Goal: Information Seeking & Learning: Learn about a topic

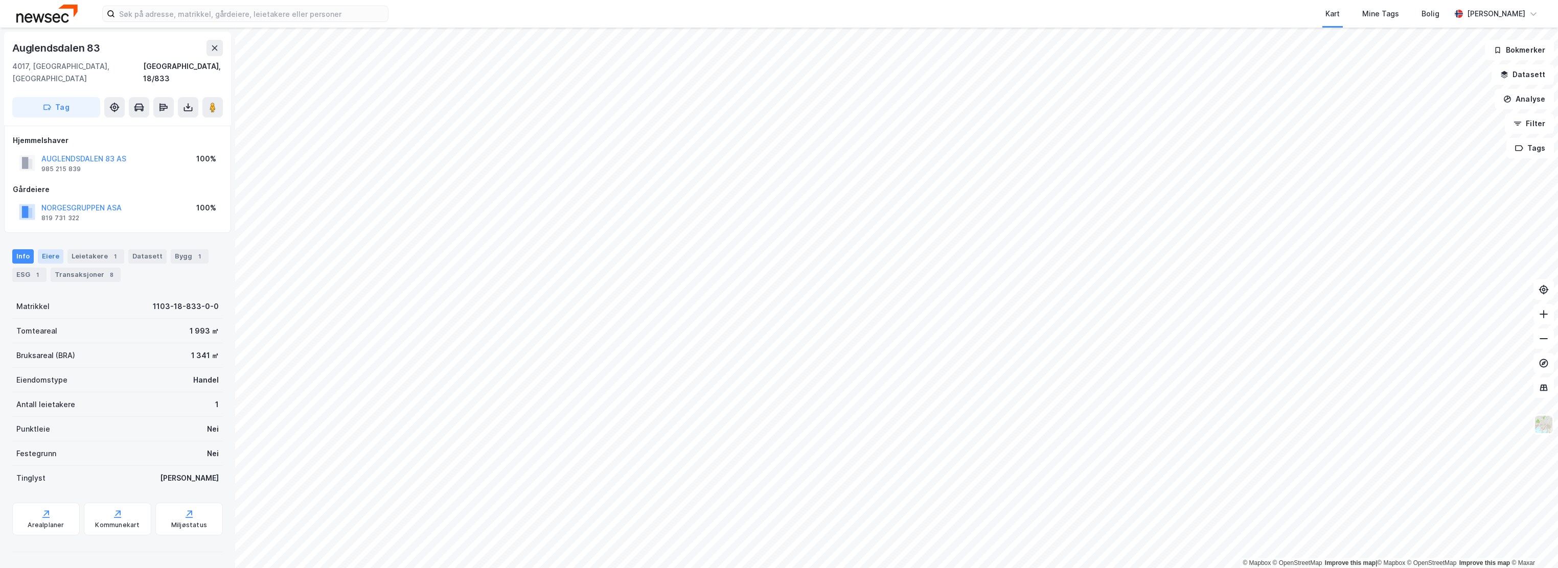
click at [49, 249] on div "Eiere" at bounding box center [51, 256] width 26 height 14
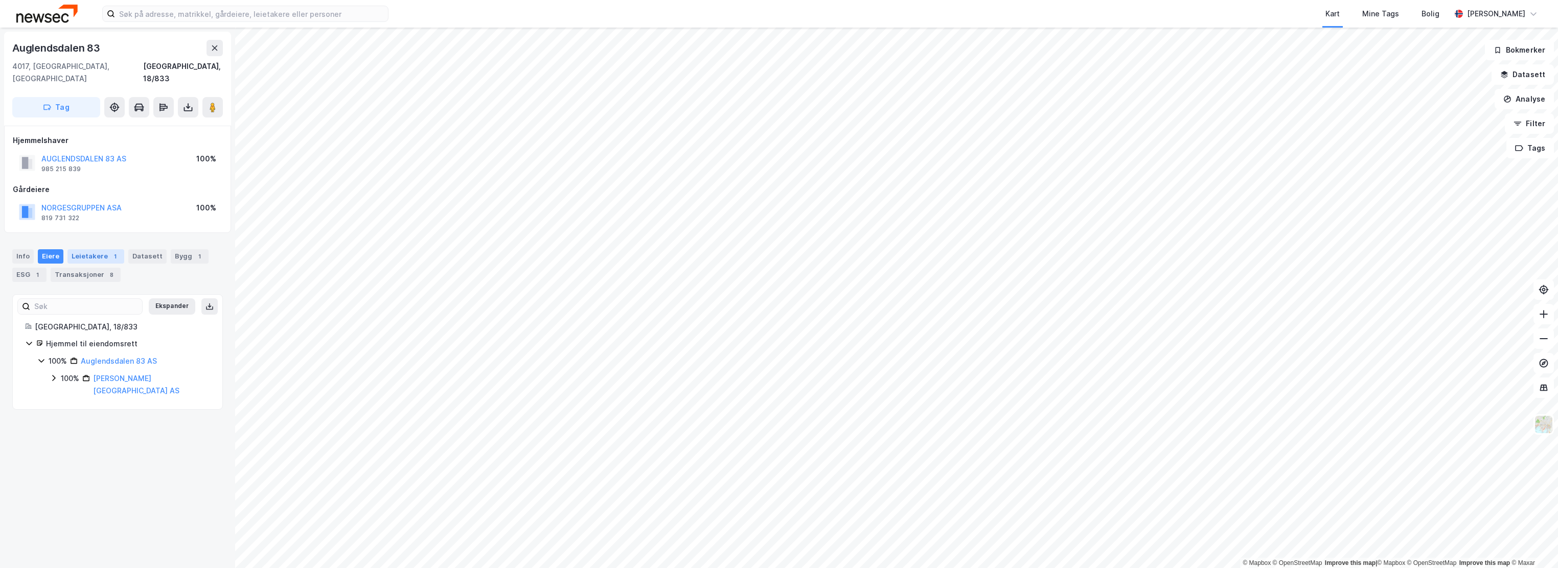
click at [90, 249] on div "Leietakere 1" at bounding box center [95, 256] width 57 height 14
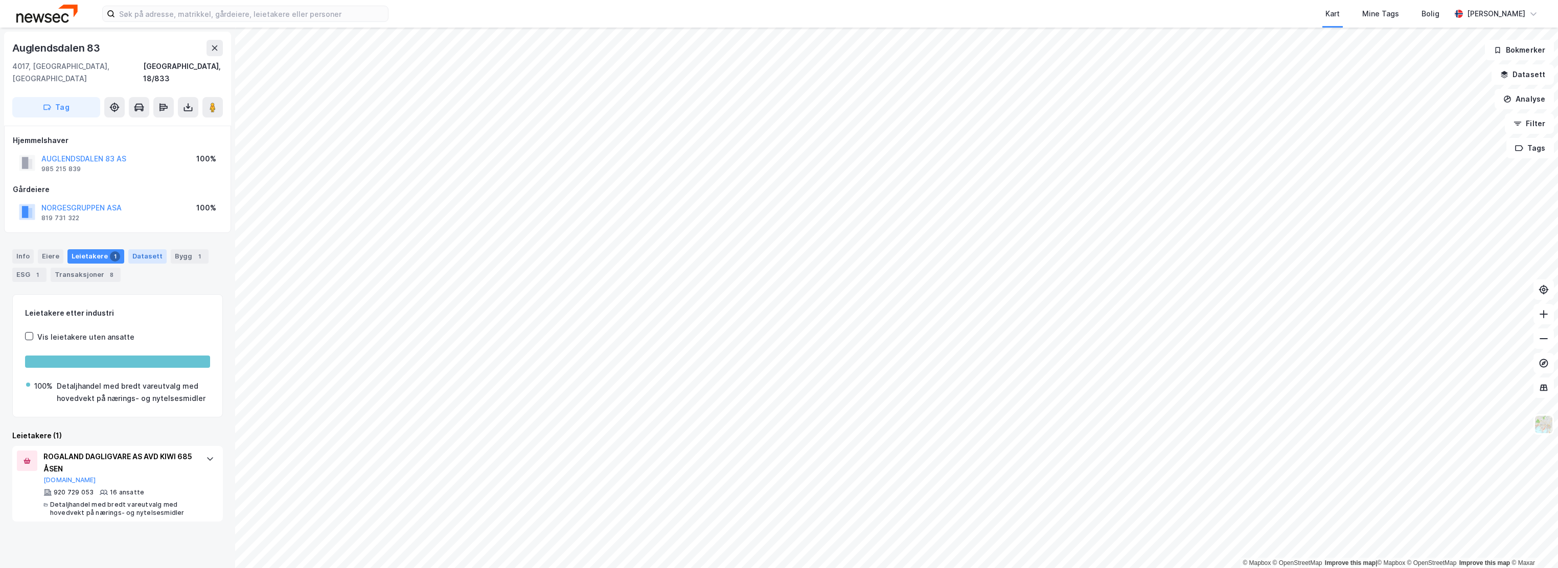
click at [140, 249] on div "Datasett" at bounding box center [147, 256] width 38 height 14
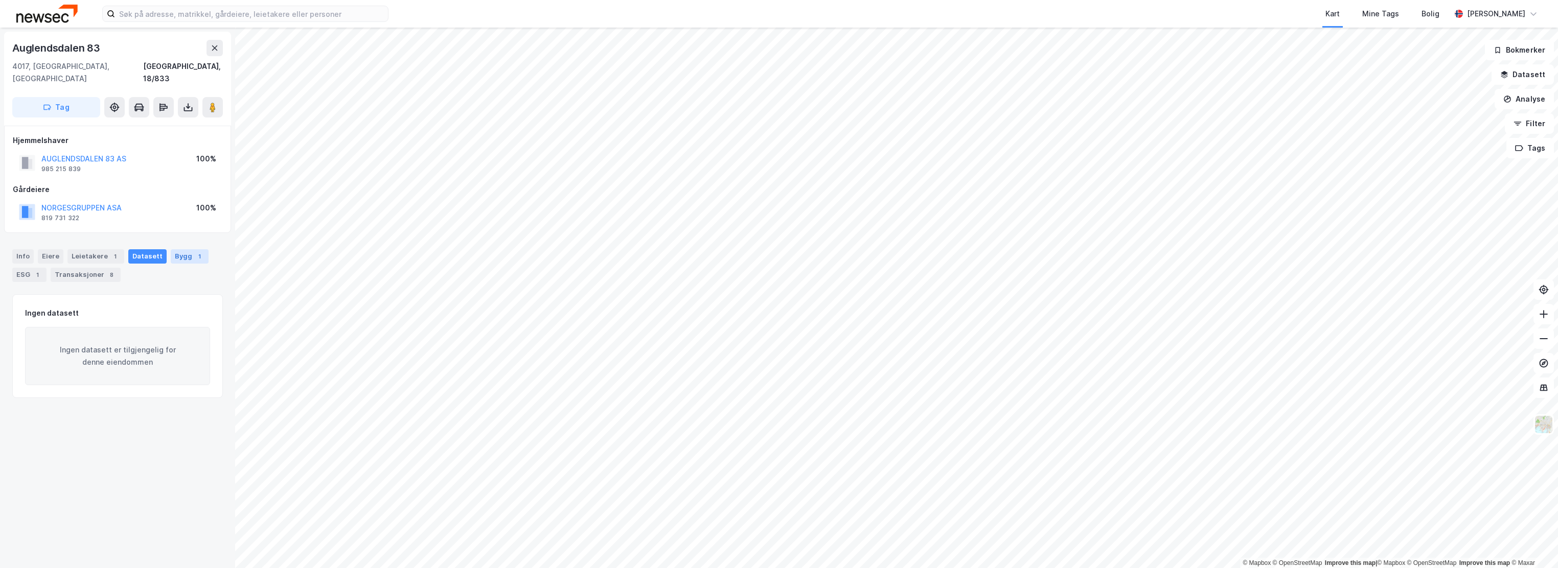
click at [178, 249] on div "Bygg 1" at bounding box center [190, 256] width 38 height 14
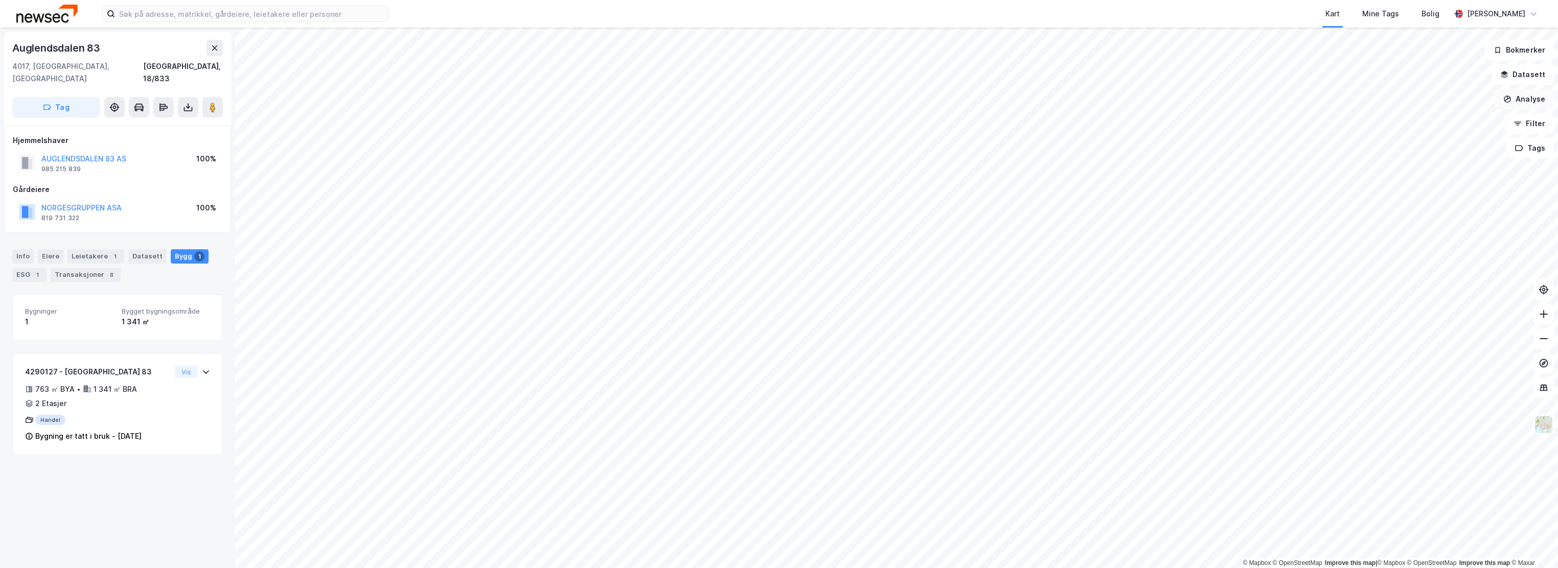
click at [1525, 99] on button "Analyse" at bounding box center [1524, 99] width 59 height 20
click at [1428, 162] on div "Se demografi" at bounding box center [1435, 162] width 89 height 9
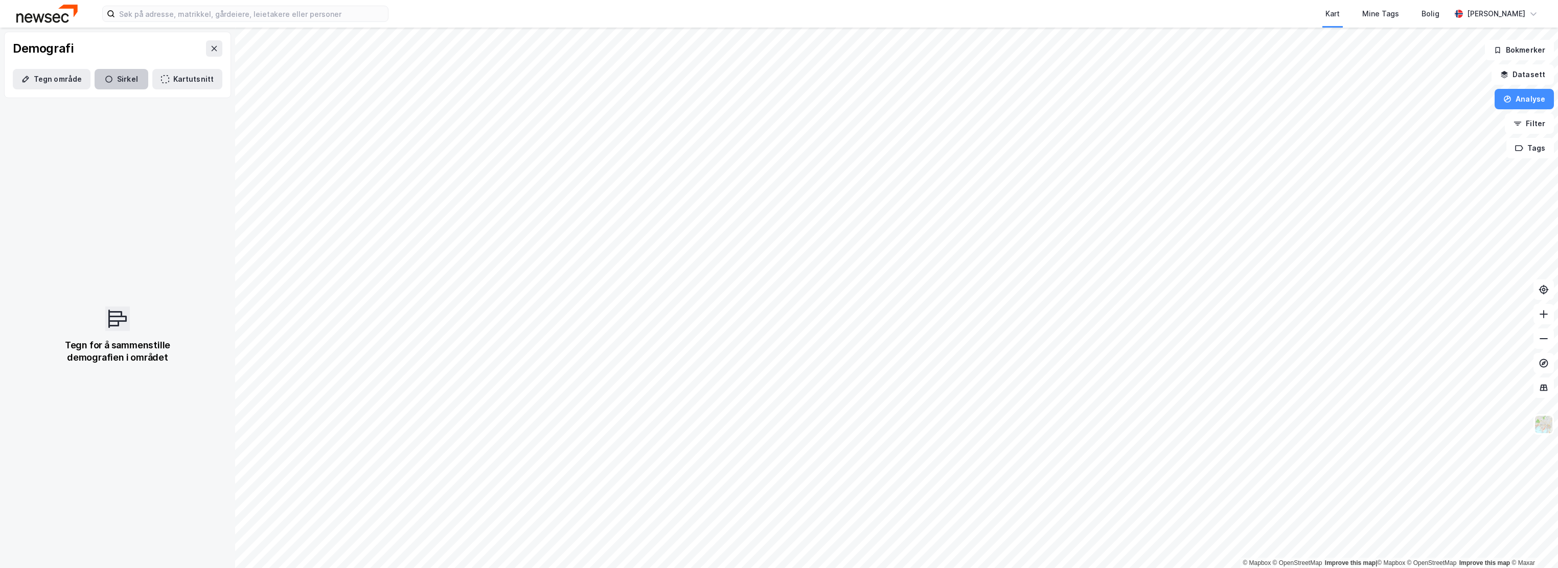
click at [102, 84] on button "Sirkel" at bounding box center [122, 79] width 54 height 20
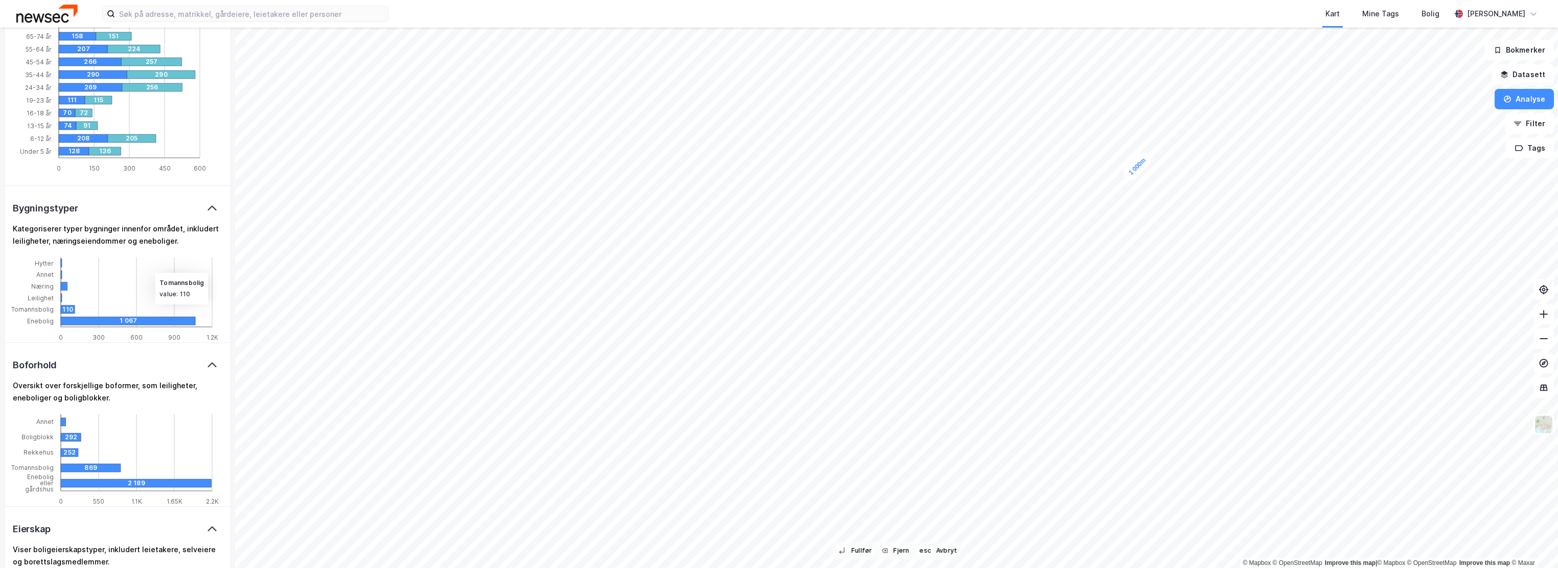
scroll to position [545, 0]
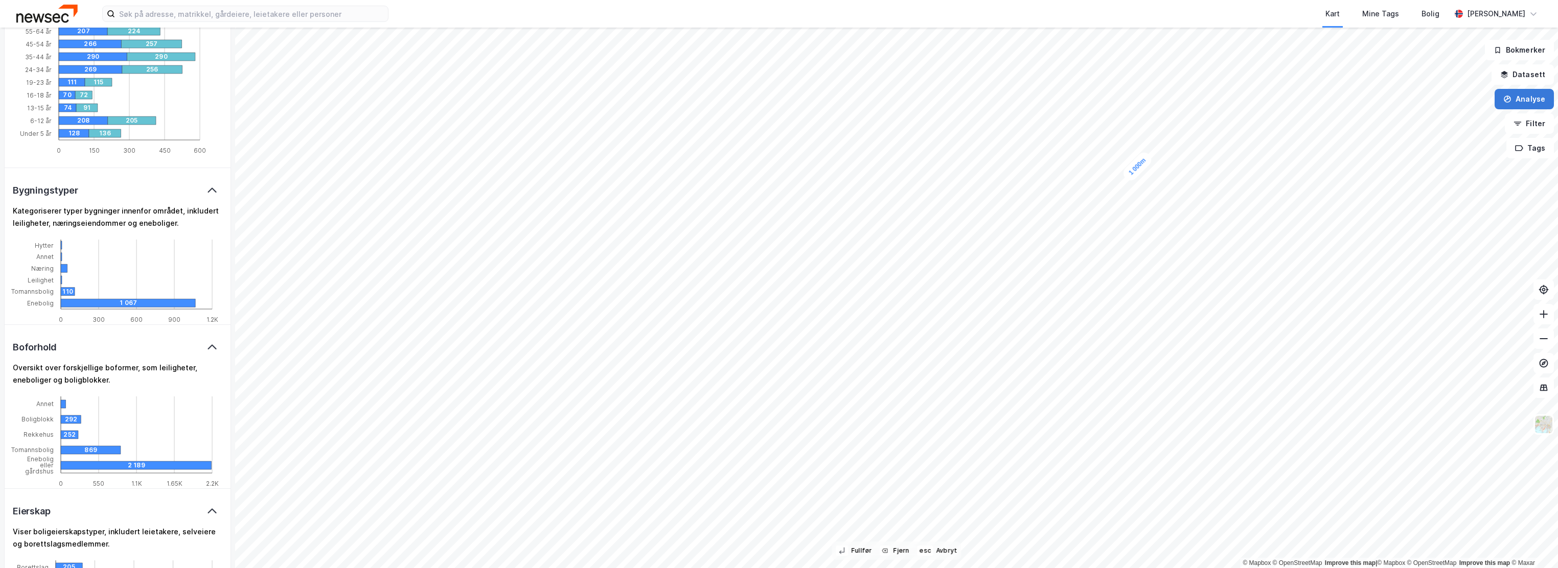
click at [1521, 99] on button "Analyse" at bounding box center [1524, 99] width 59 height 20
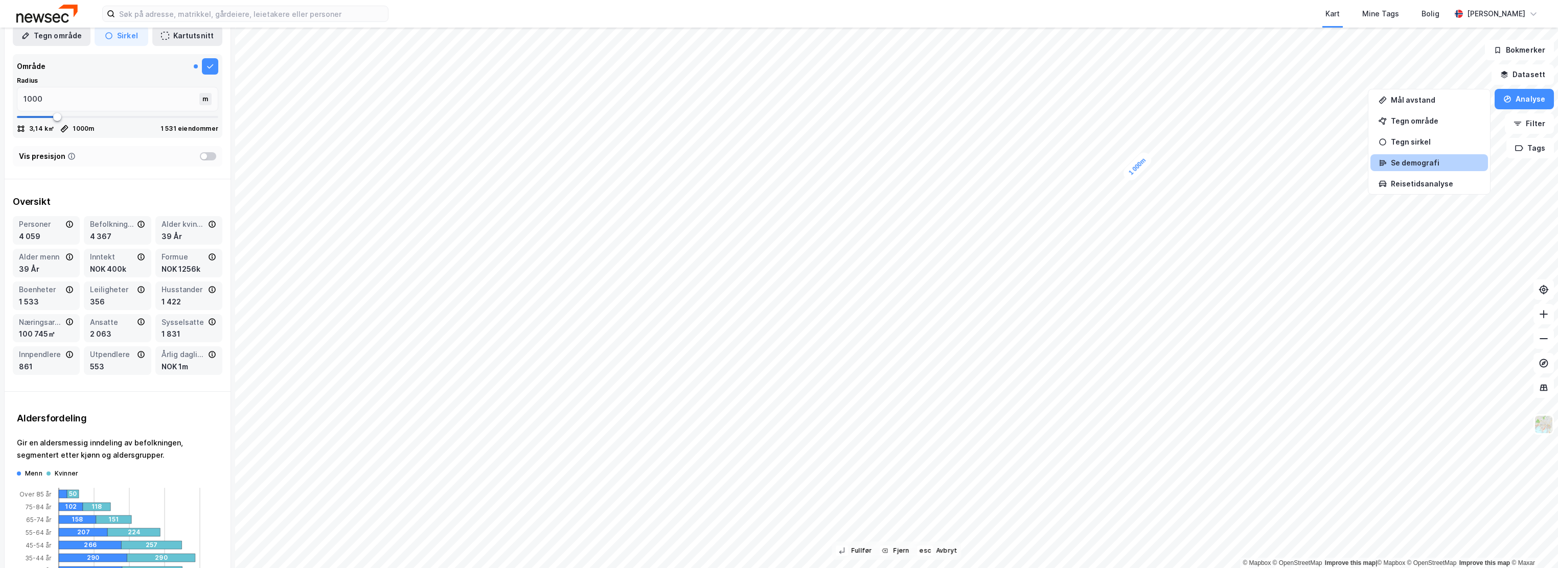
scroll to position [0, 0]
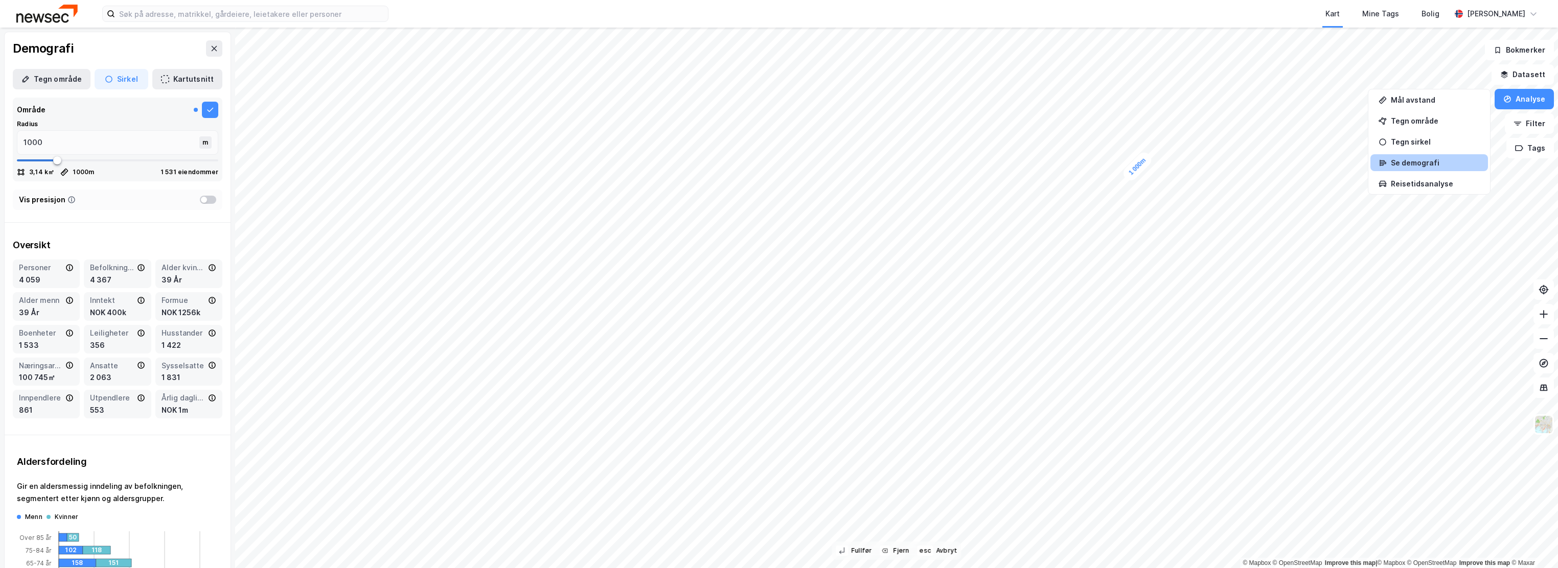
click at [201, 200] on div at bounding box center [204, 200] width 6 height 6
click at [200, 200] on div at bounding box center [208, 200] width 16 height 8
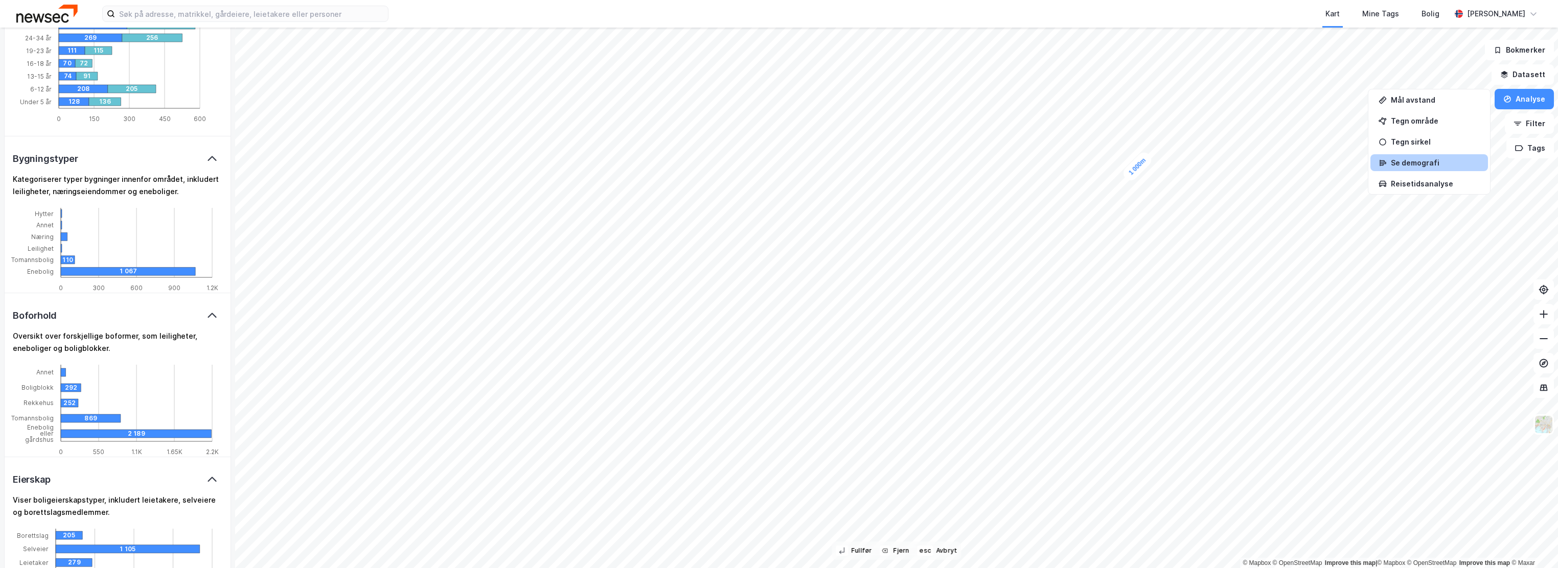
scroll to position [613, 0]
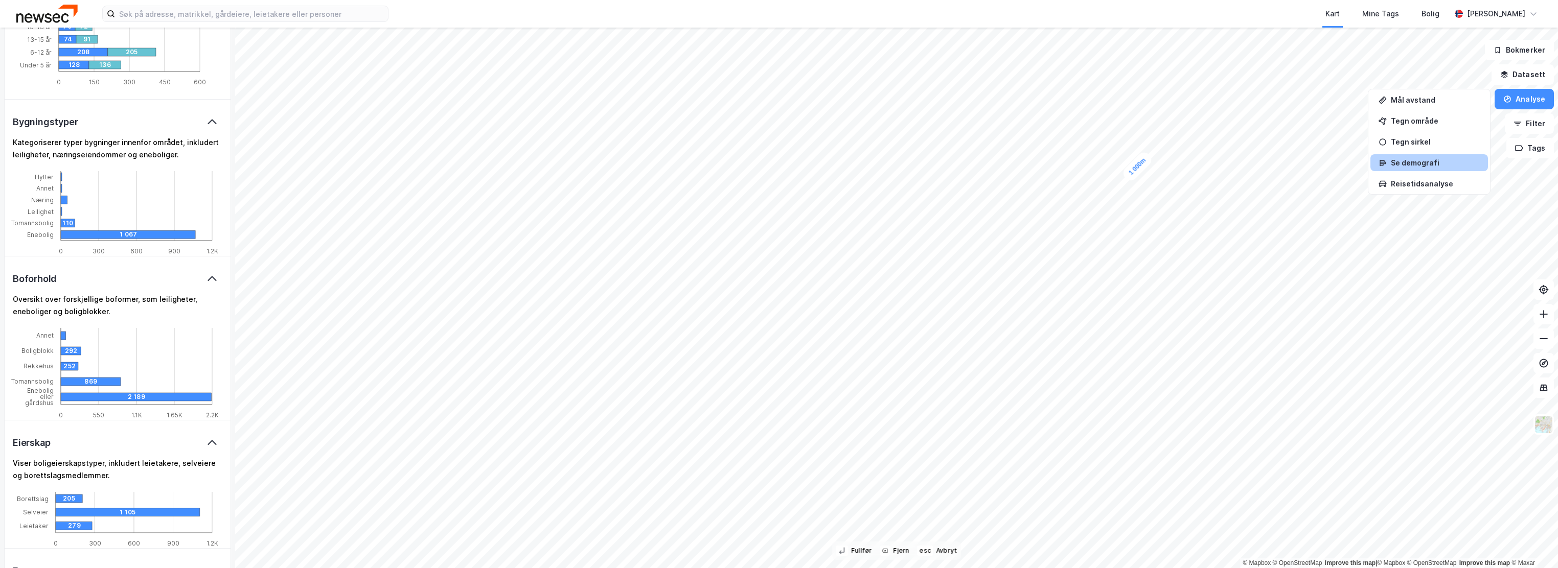
drag, startPoint x: 150, startPoint y: 134, endPoint x: 22, endPoint y: 108, distance: 130.4
click at [22, 108] on div "Bygningstyper" at bounding box center [118, 121] width 226 height 45
